Goal: Navigation & Orientation: Find specific page/section

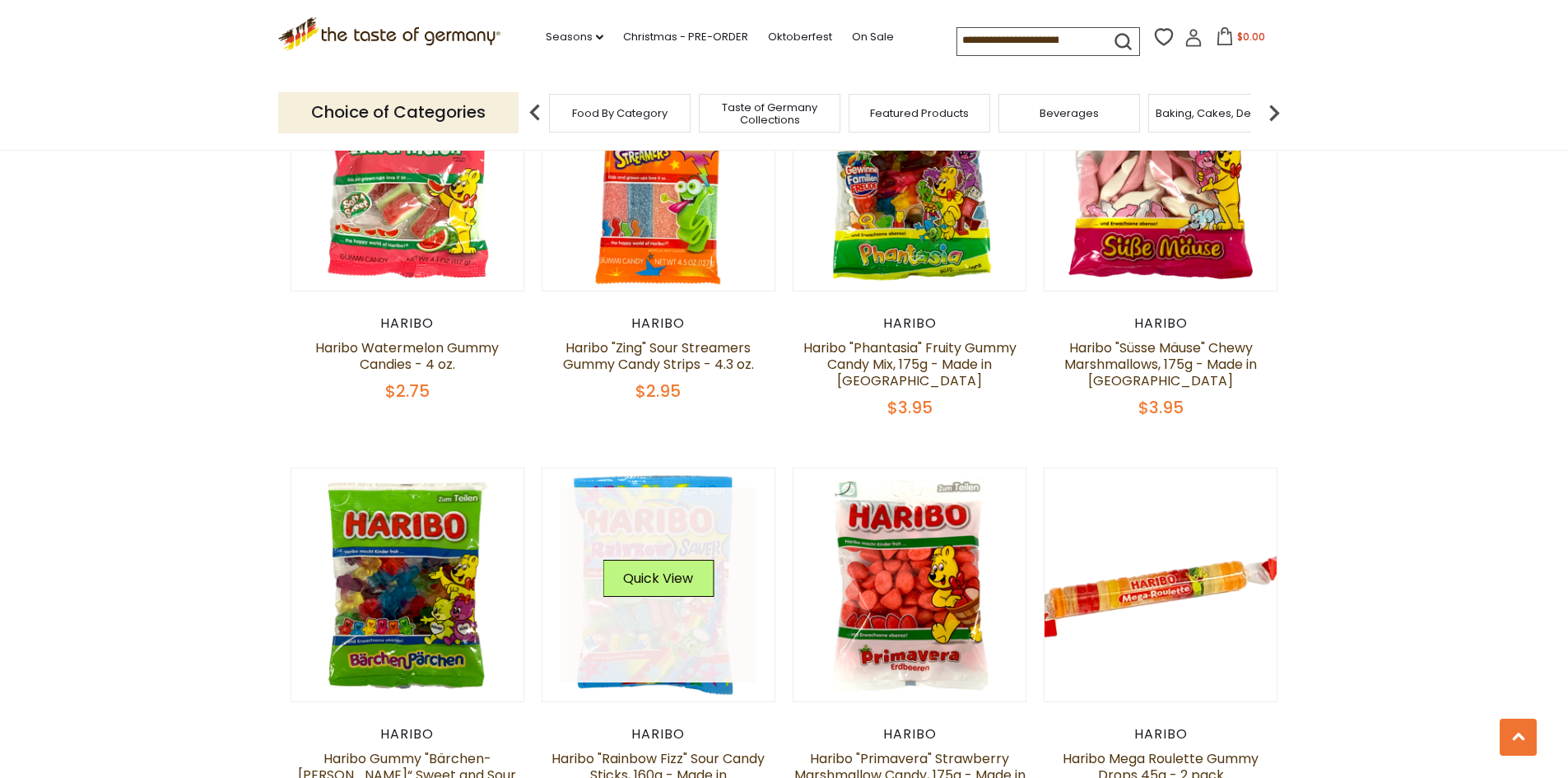
scroll to position [3456, 0]
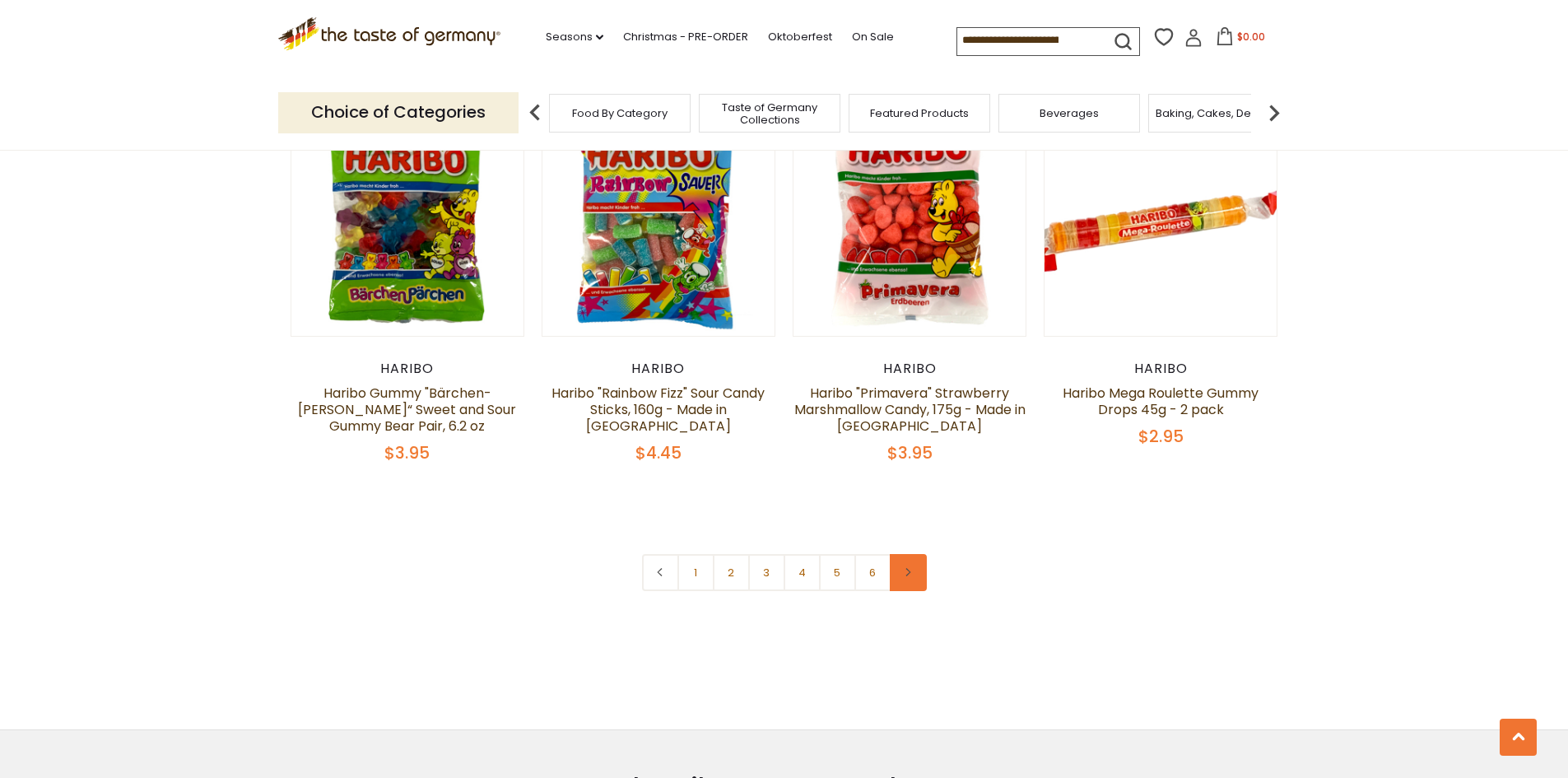
click at [906, 568] on icon at bounding box center [908, 571] width 10 height 8
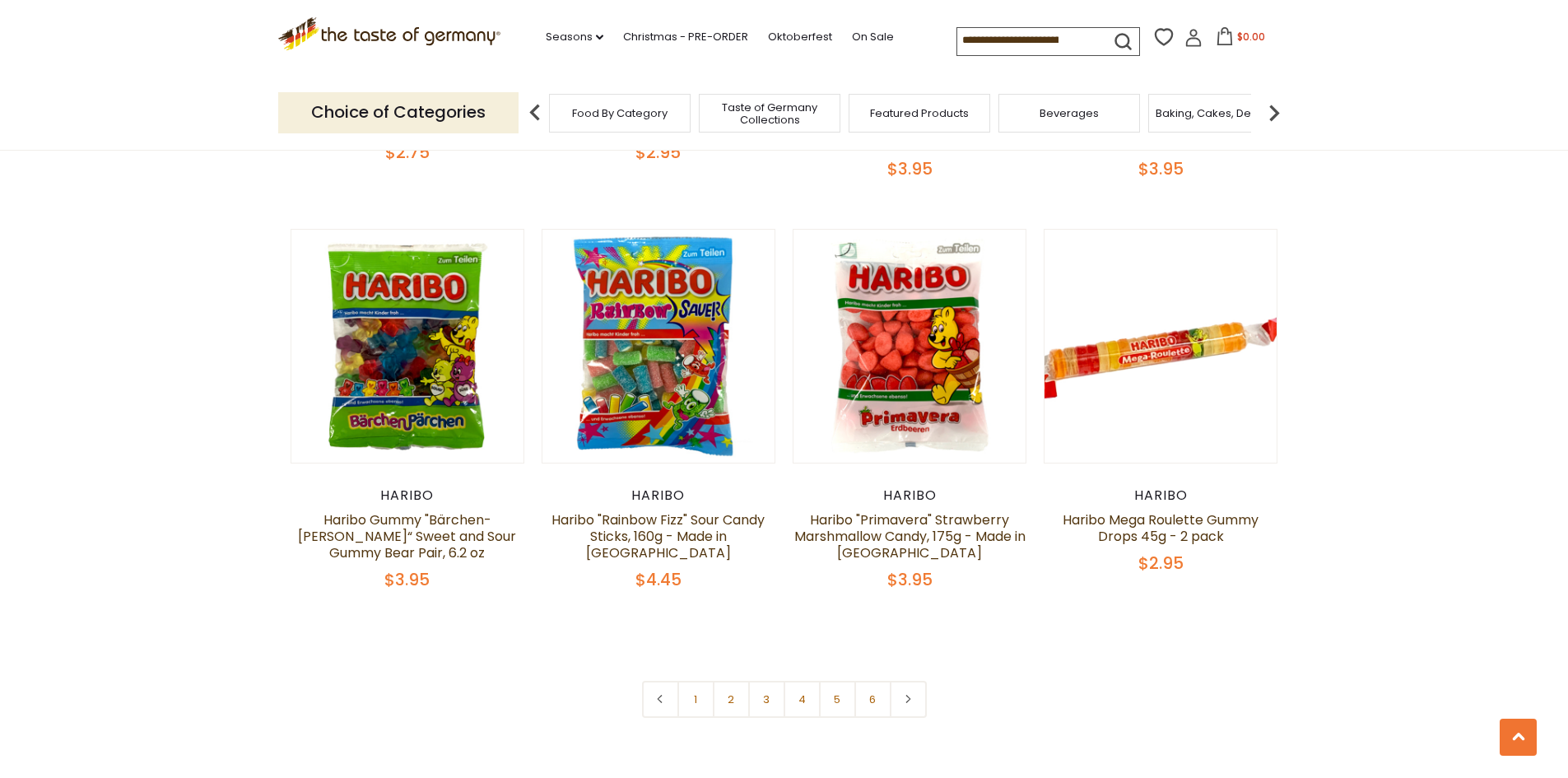
scroll to position [3703, 0]
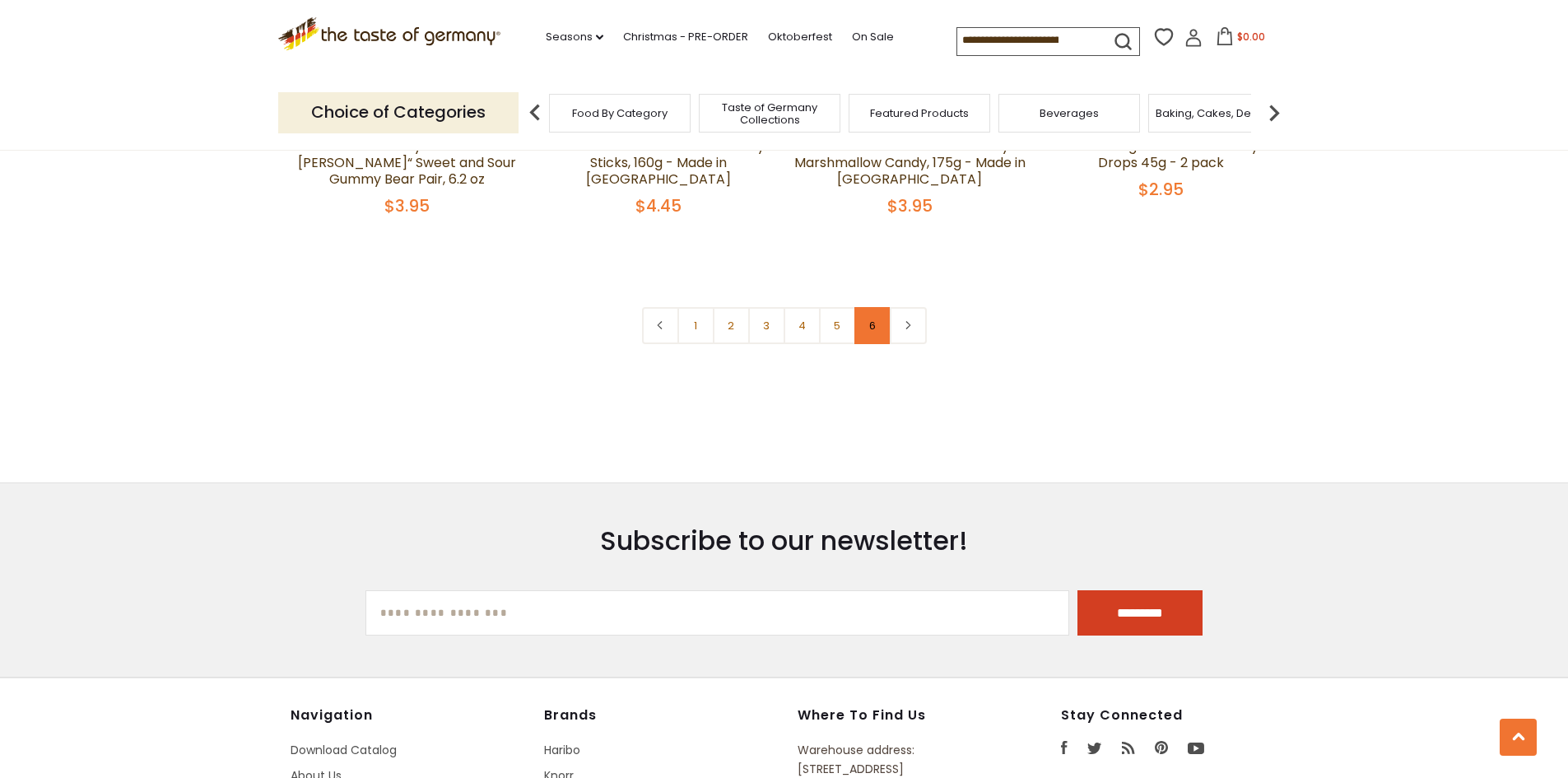
click at [879, 307] on link "6" at bounding box center [873, 326] width 37 height 37
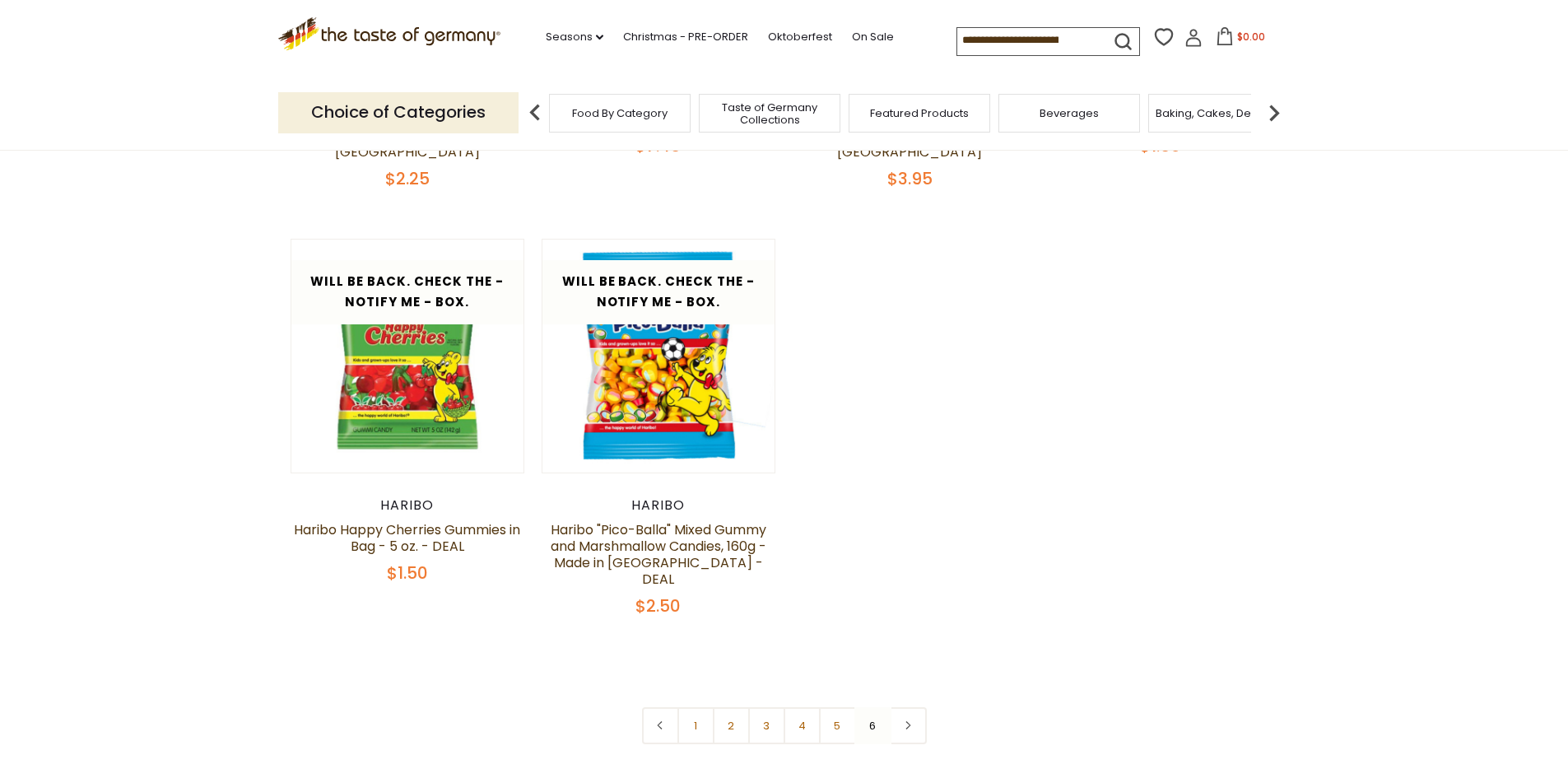
scroll to position [494, 0]
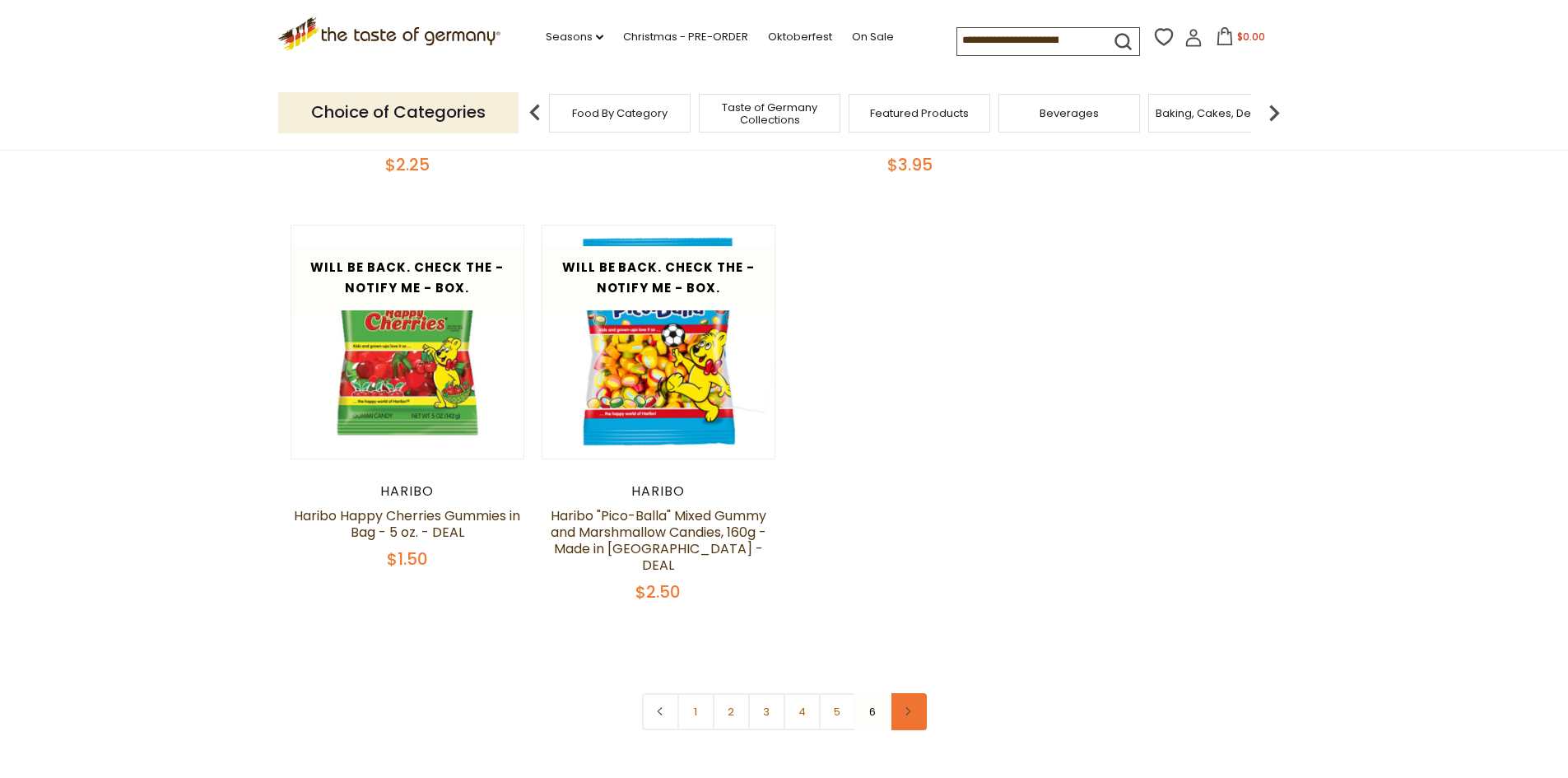
click at [912, 707] on icon at bounding box center [908, 711] width 10 height 8
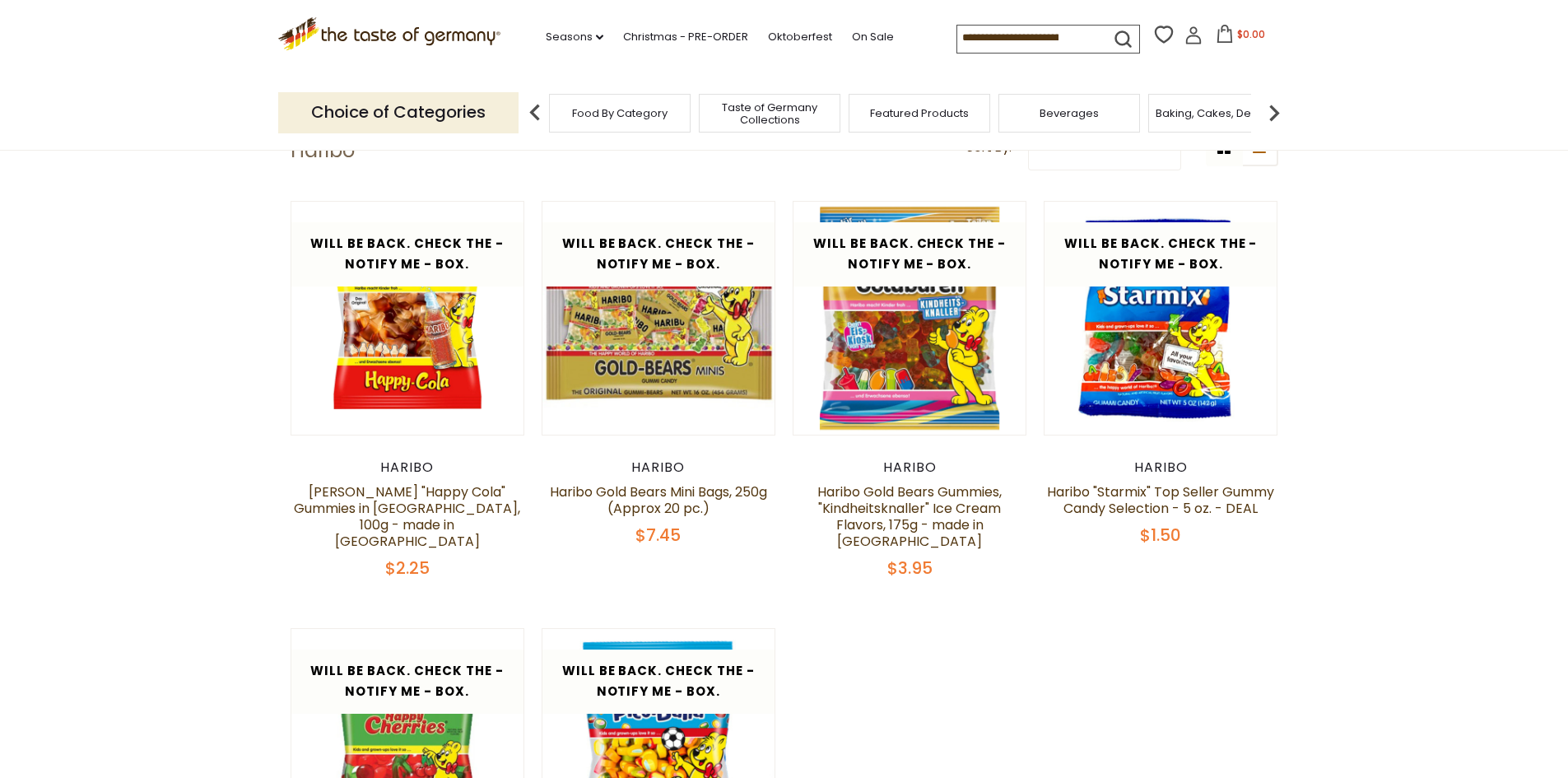
scroll to position [576, 0]
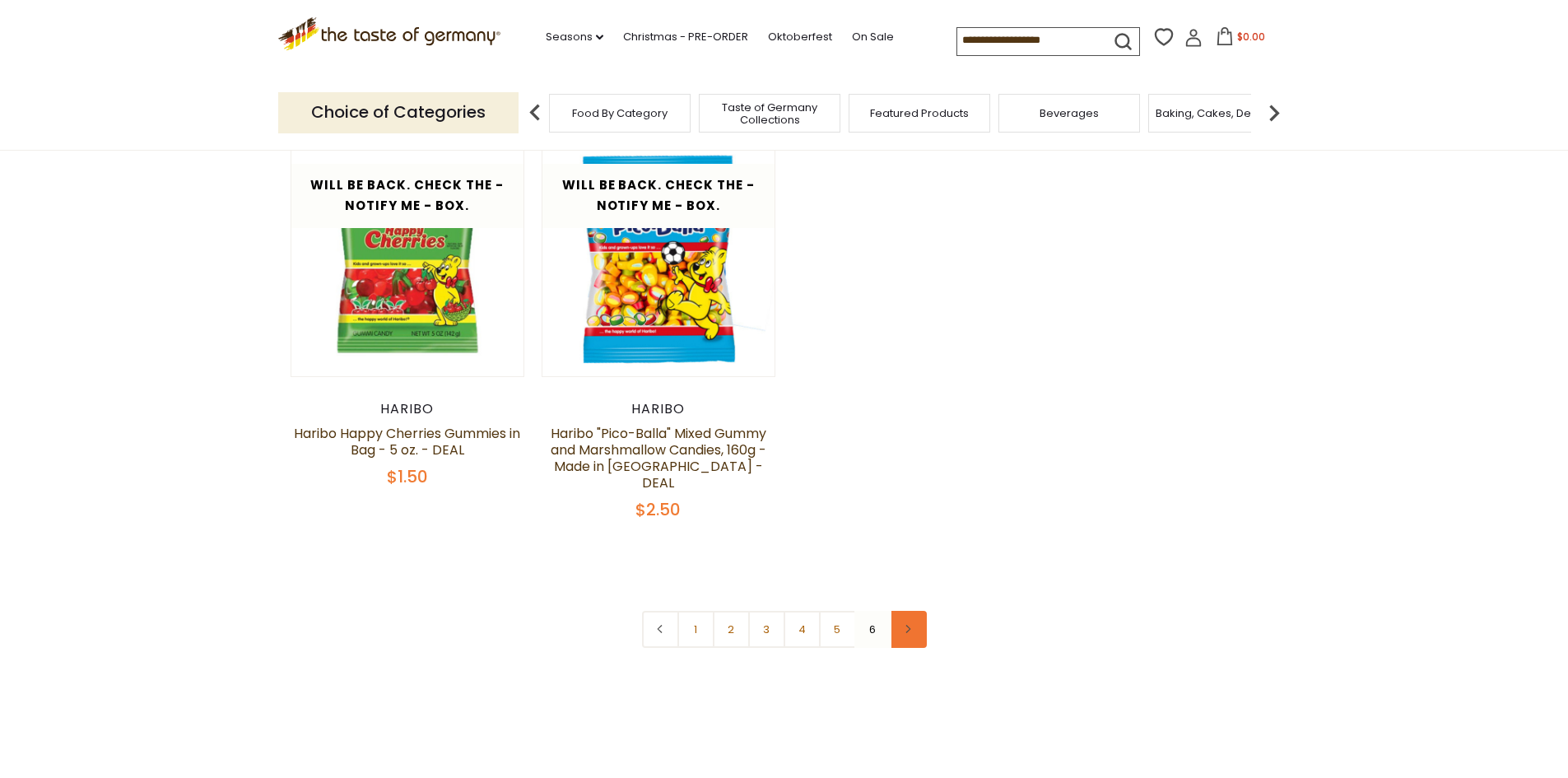
click at [925, 611] on link at bounding box center [908, 629] width 37 height 37
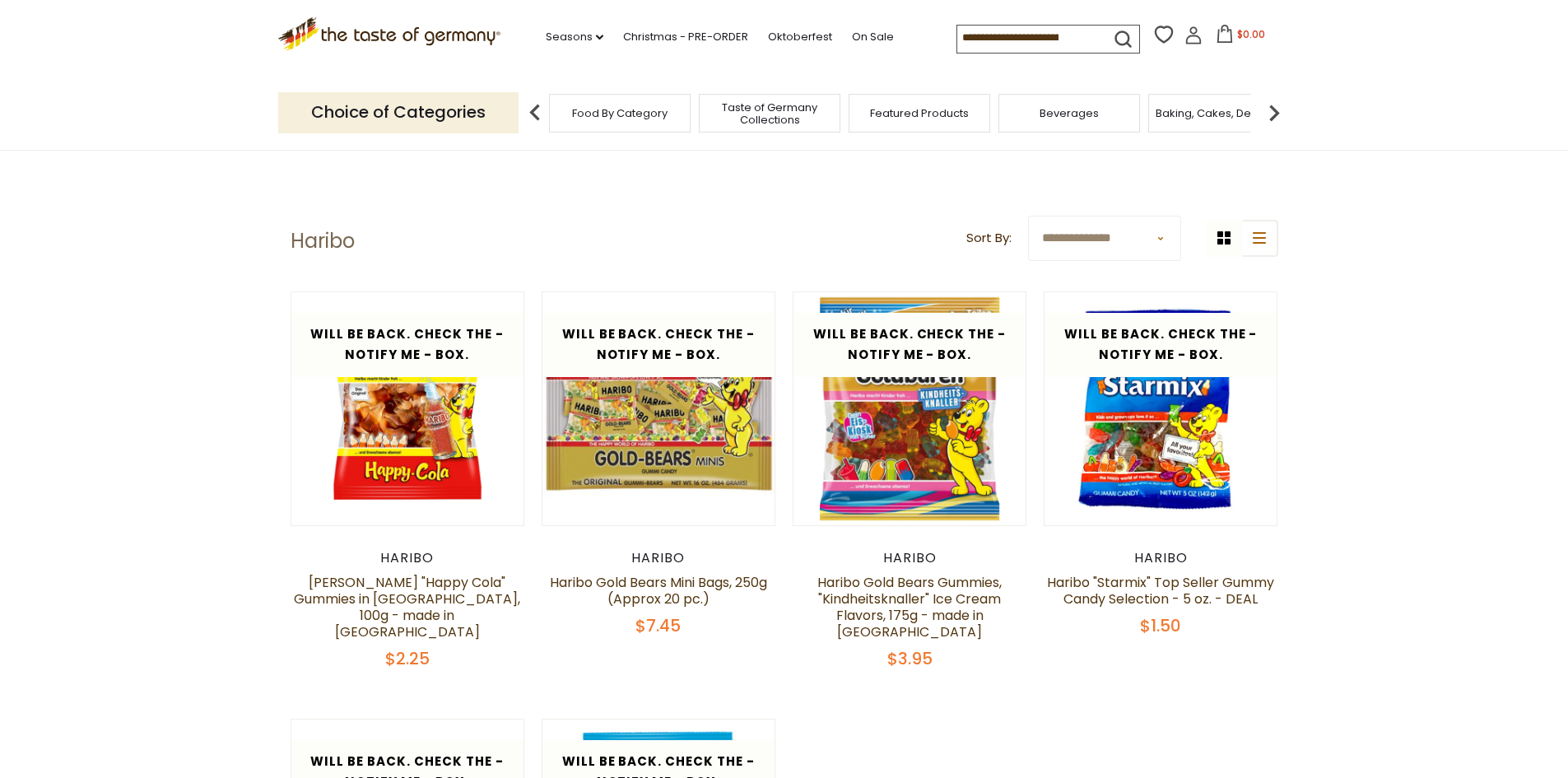
click at [1203, 118] on span "Baking, Cakes, Desserts" at bounding box center [1220, 113] width 128 height 13
click at [1184, 121] on div "Baking, Cakes, Desserts" at bounding box center [1219, 112] width 142 height 38
click at [1185, 120] on div "Baking, Cakes, Desserts" at bounding box center [1219, 112] width 142 height 38
click at [1184, 118] on span "Baking, Cakes, Desserts" at bounding box center [1220, 113] width 128 height 13
click at [1108, 106] on div "Beverages" at bounding box center [1069, 112] width 142 height 38
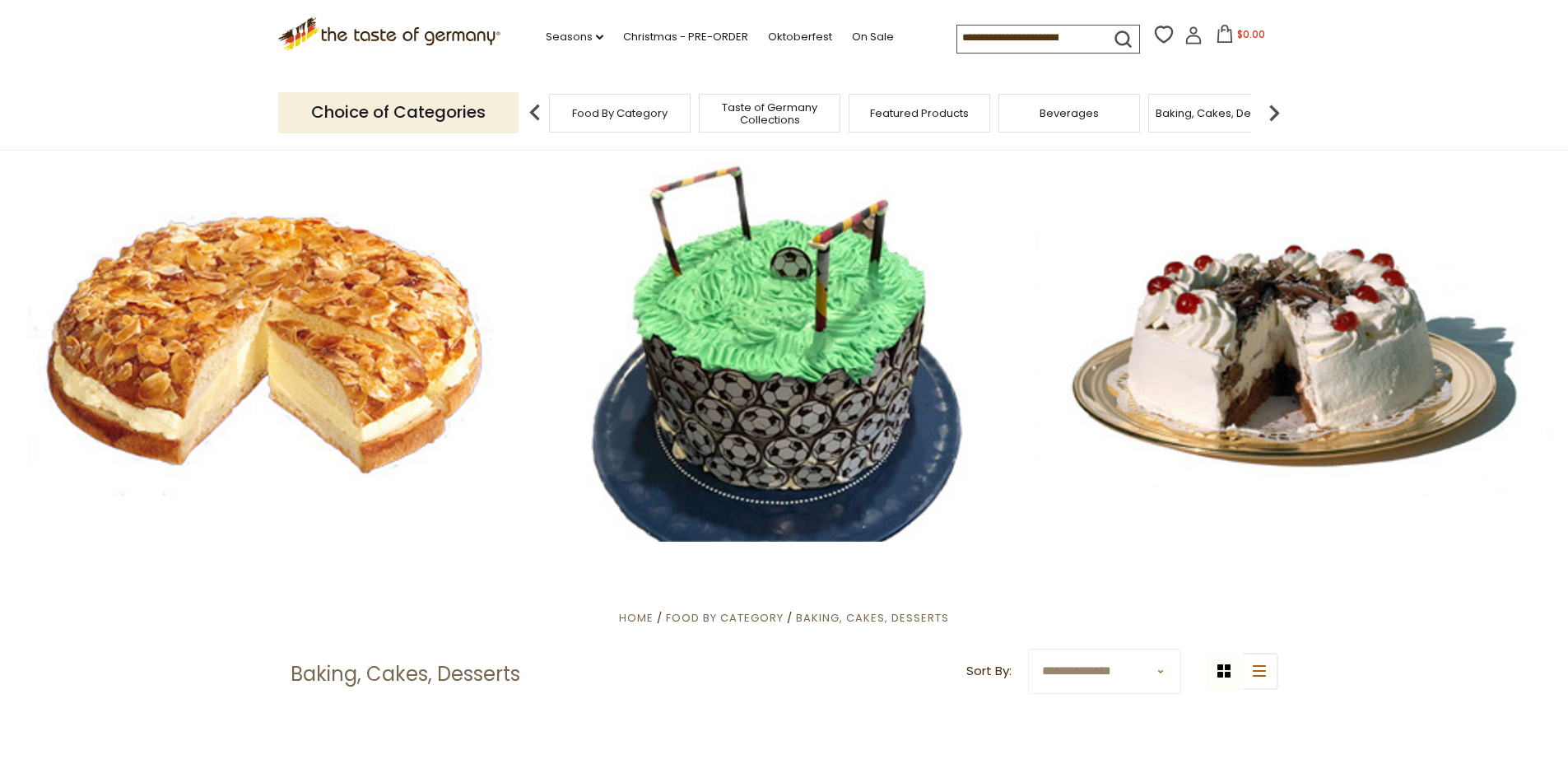
click at [911, 110] on span "Featured Products" at bounding box center [919, 113] width 98 height 13
